Goal: Information Seeking & Learning: Learn about a topic

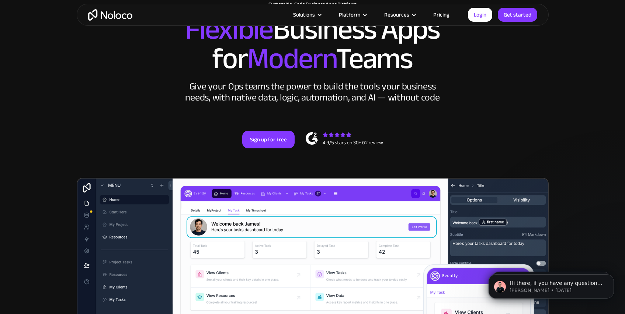
click at [438, 15] on link "Pricing" at bounding box center [441, 15] width 35 height 10
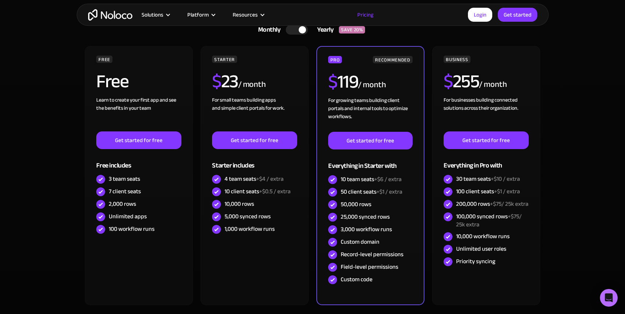
scroll to position [152, 0]
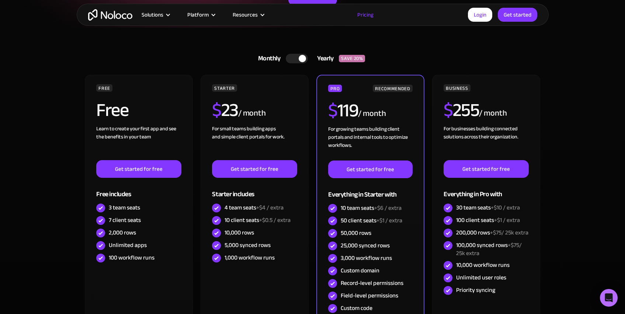
click at [301, 60] on div at bounding box center [301, 58] width 7 height 7
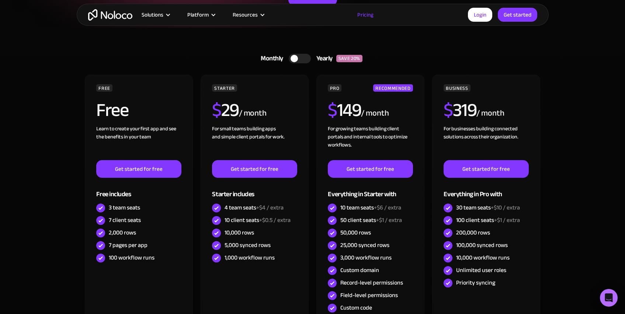
click at [203, 53] on div "Monthly Yearly SAVE 20% Monthly Yearly SAVE 20%" at bounding box center [312, 59] width 457 height 18
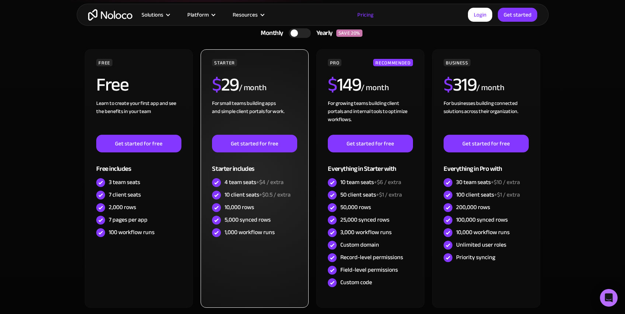
scroll to position [178, 0]
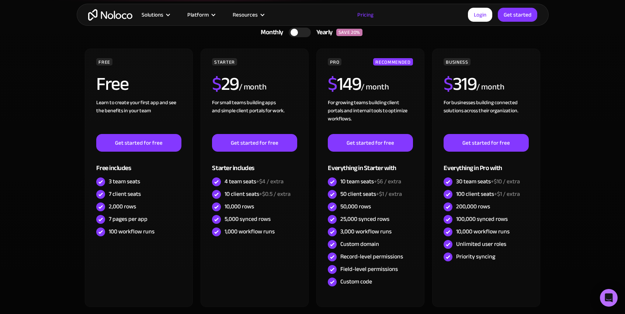
click at [60, 180] on section "Monthly Yearly SAVE 20% Monthly Yearly SAVE 20% FREE Free Learn to create your …" at bounding box center [312, 184] width 625 height 367
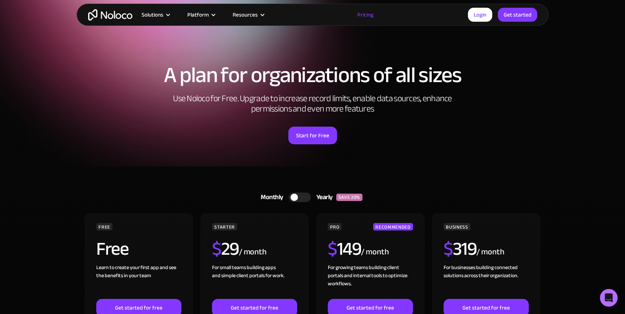
scroll to position [12, 0]
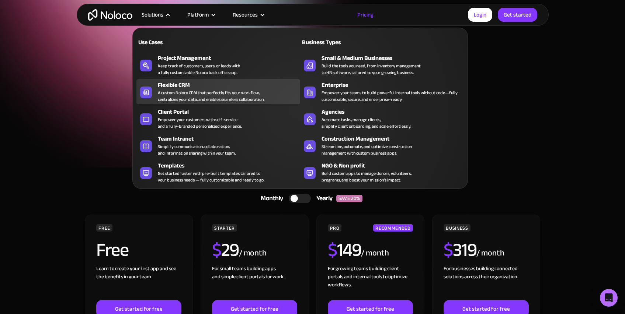
click at [193, 92] on div "A custom Noloco CRM that perfectly fits your workflow, centralizes your data, a…" at bounding box center [211, 96] width 107 height 13
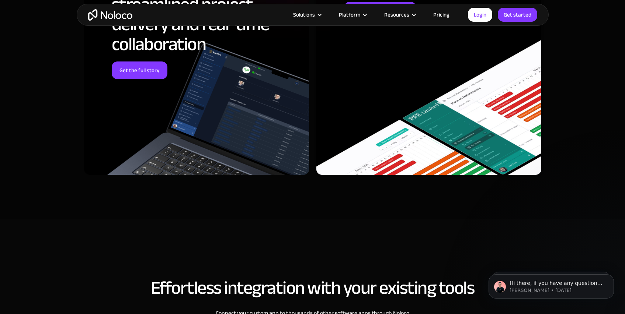
scroll to position [2406, 0]
